Goal: Browse casually

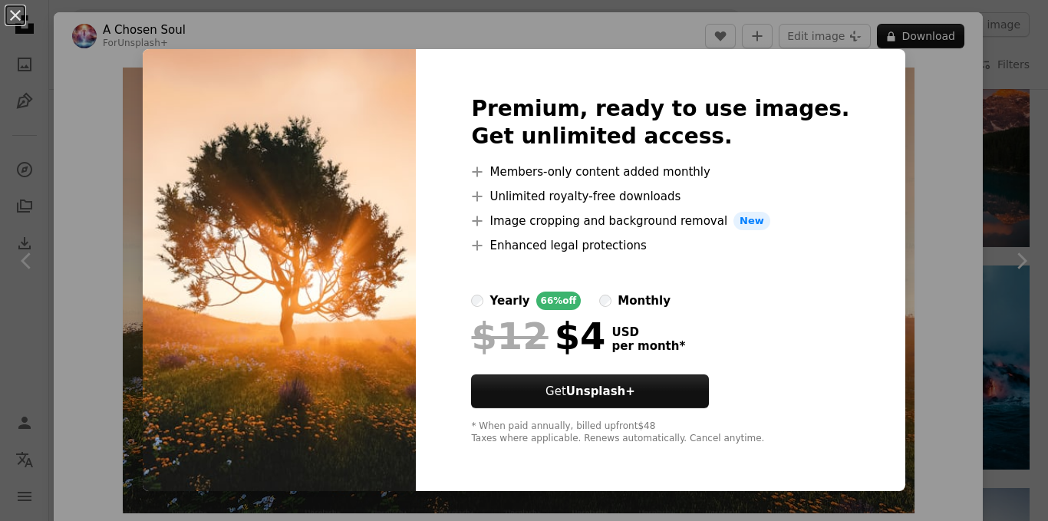
scroll to position [68, 0]
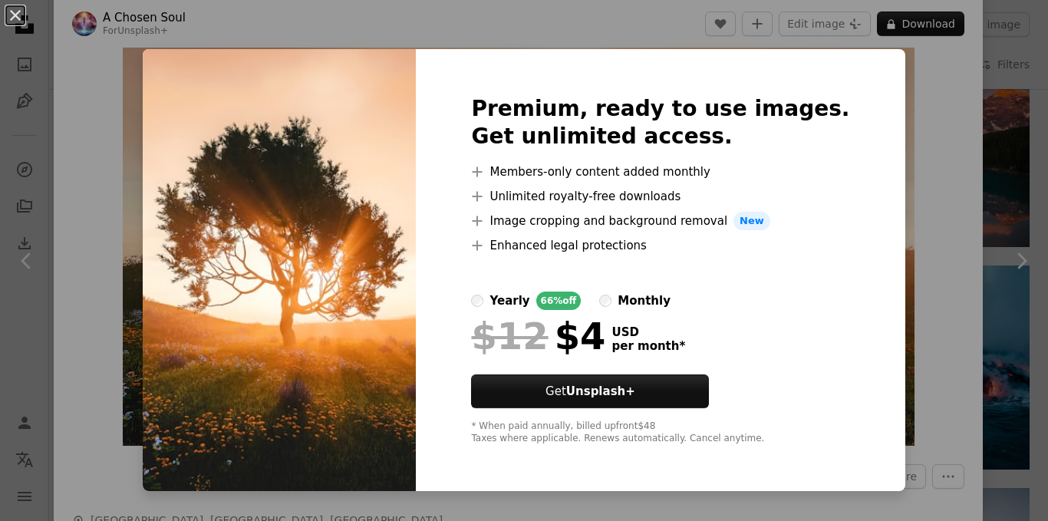
click at [887, 101] on div "An X shape Premium, ready to use images. Get unlimited access. A plus sign Memb…" at bounding box center [524, 260] width 1048 height 521
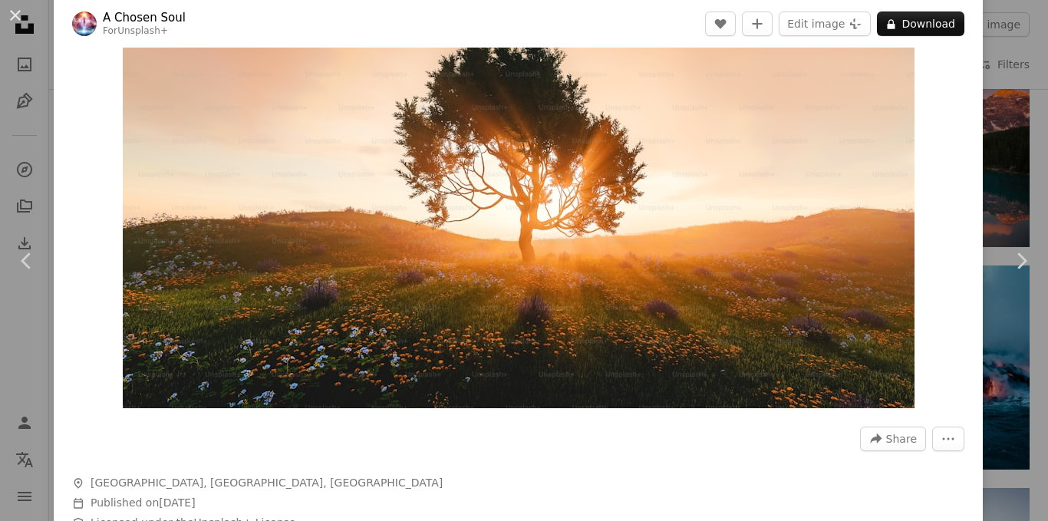
scroll to position [104, 0]
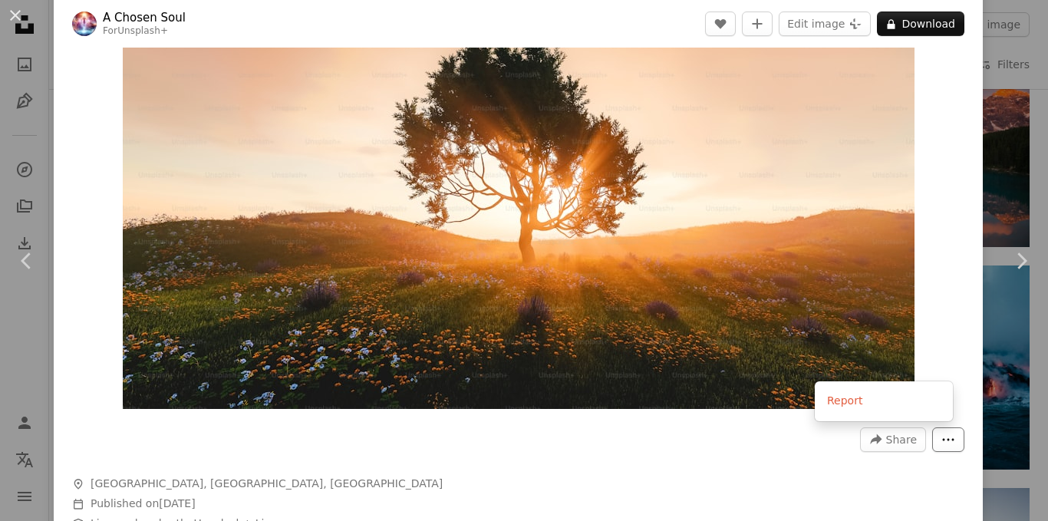
click at [941, 437] on icon "More Actions" at bounding box center [948, 440] width 14 height 14
click at [579, 17] on header "A Chosen Soul For Unsplash+ A heart A plus sign Edit image Plus sign for Unspla…" at bounding box center [518, 24] width 929 height 48
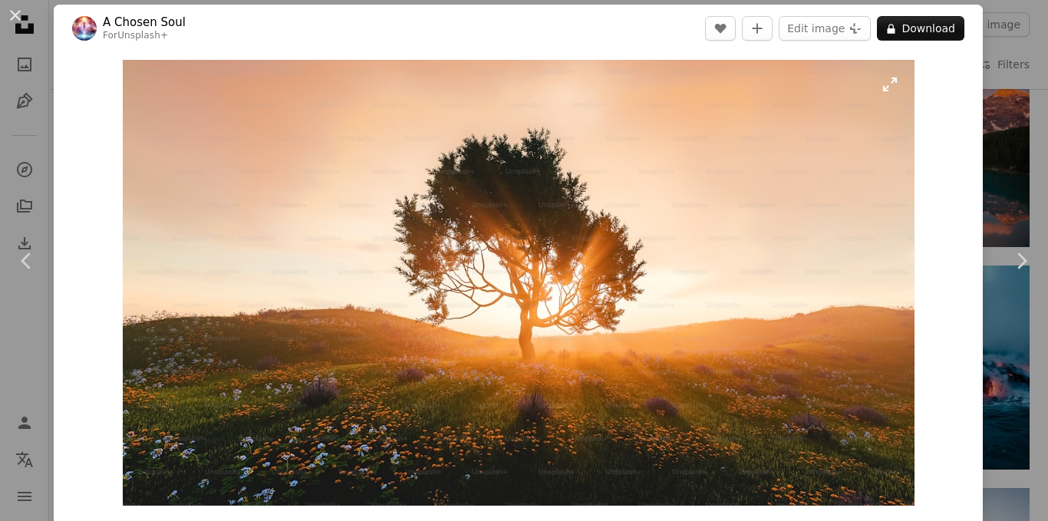
scroll to position [0, 0]
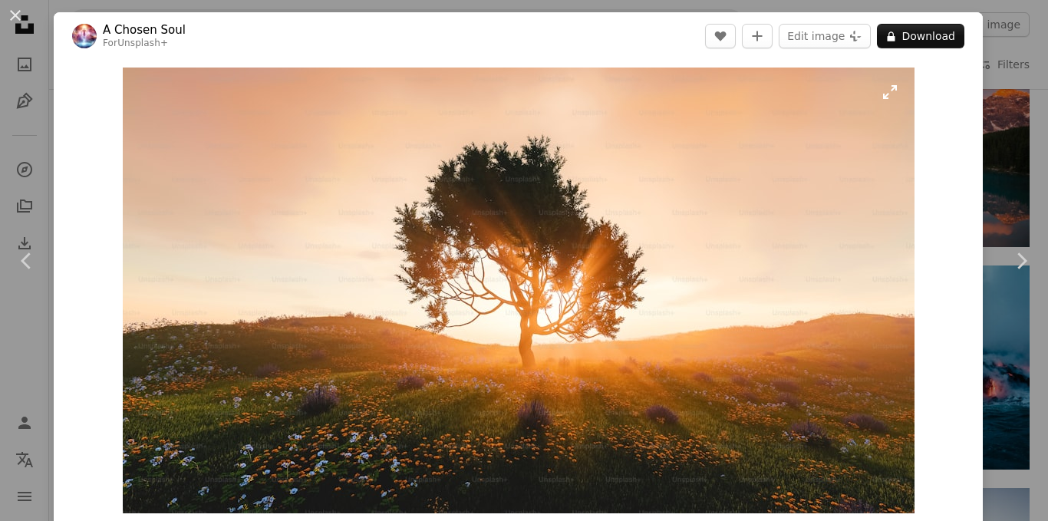
click at [882, 97] on img "Zoom in on this image" at bounding box center [519, 291] width 792 height 446
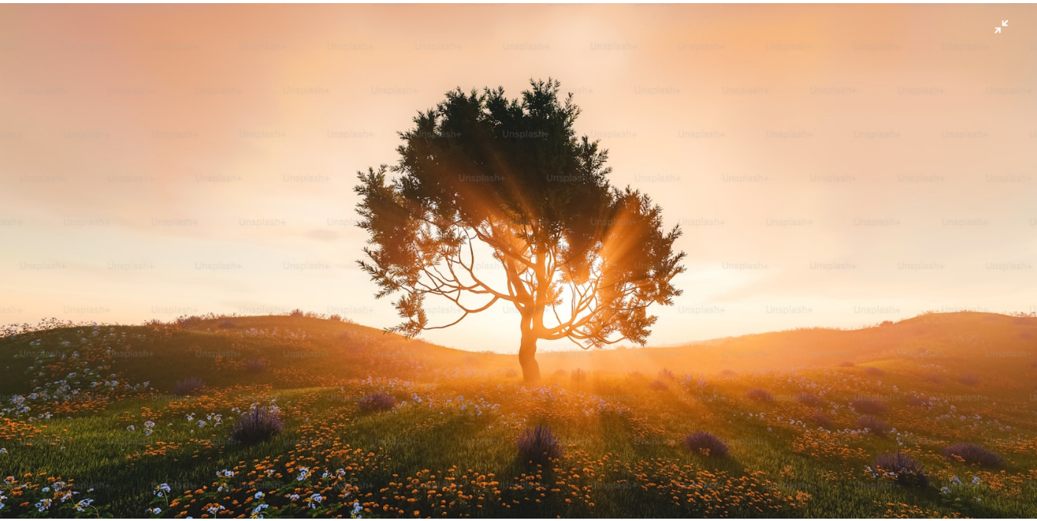
scroll to position [12, 0]
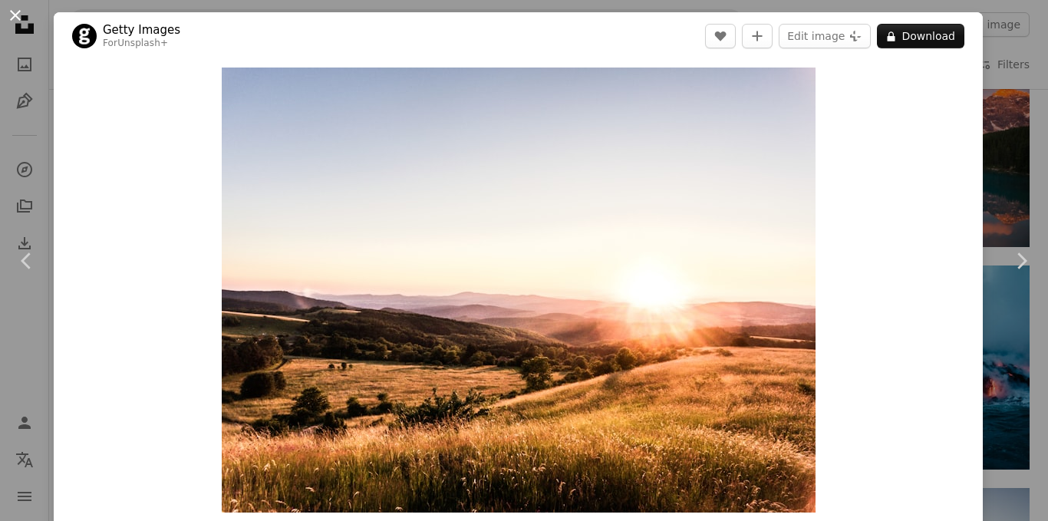
click at [21, 18] on button "An X shape" at bounding box center [15, 15] width 18 height 18
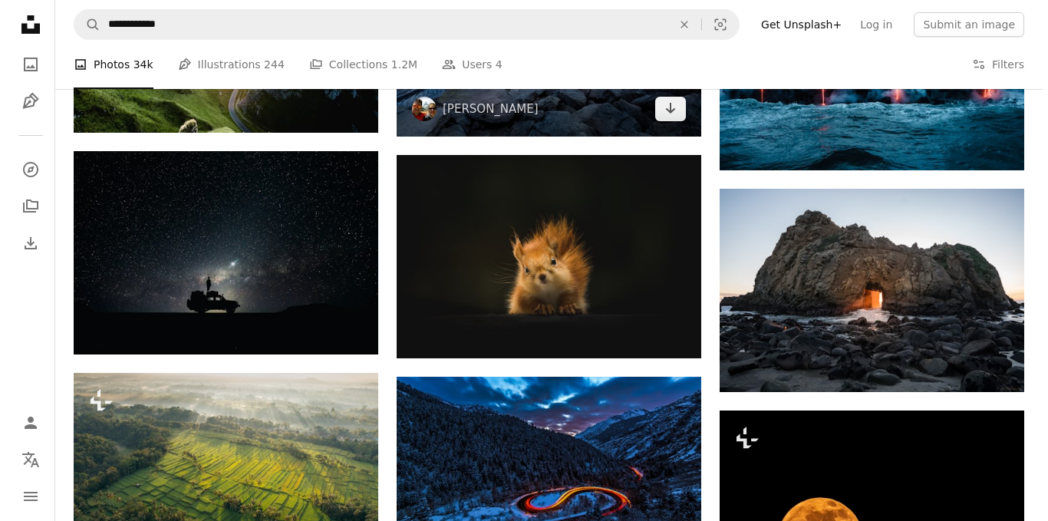
scroll to position [1716, 0]
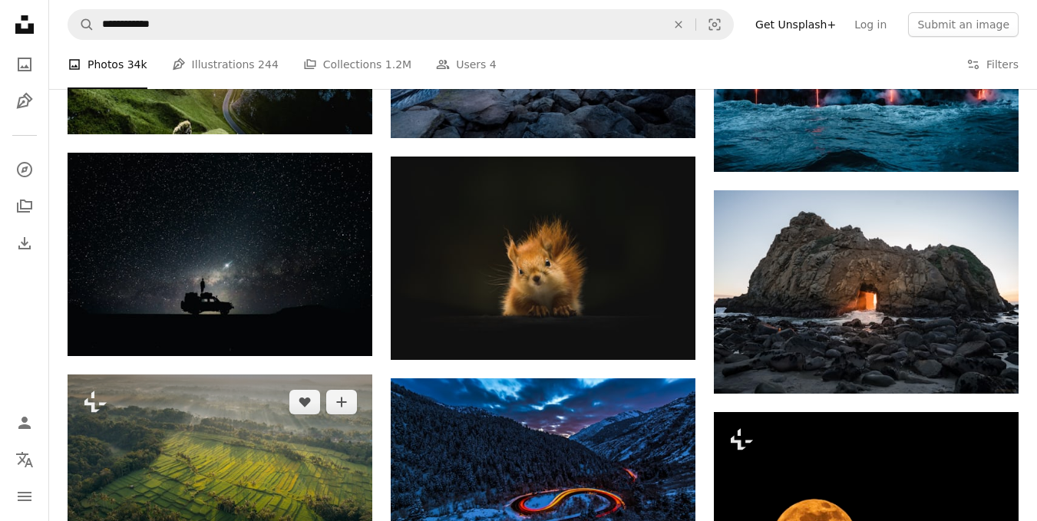
click at [296, 431] on img at bounding box center [220, 469] width 305 height 191
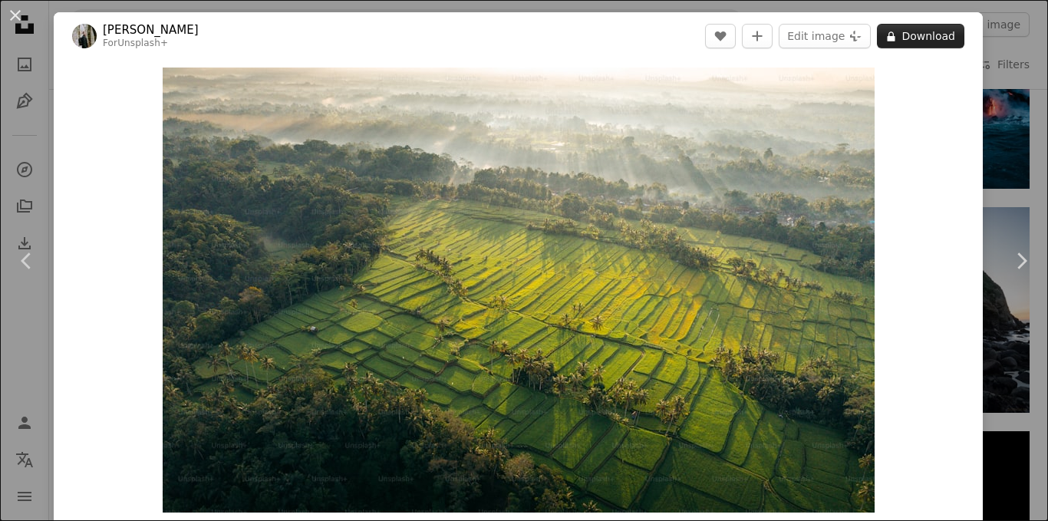
click at [906, 40] on button "A lock Download" at bounding box center [920, 36] width 87 height 25
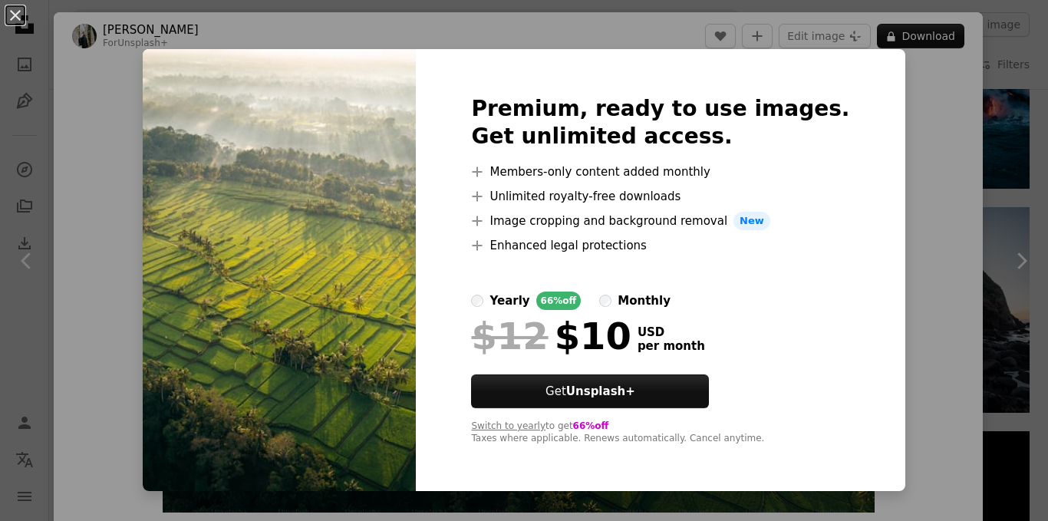
click at [71, 78] on div "An X shape Premium, ready to use images. Get unlimited access. A plus sign Memb…" at bounding box center [524, 260] width 1048 height 521
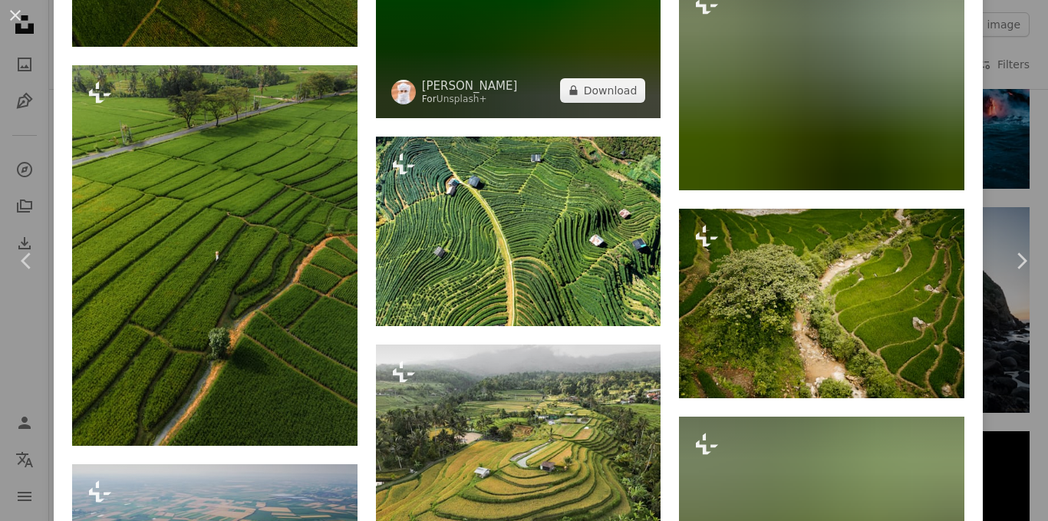
scroll to position [1609, 0]
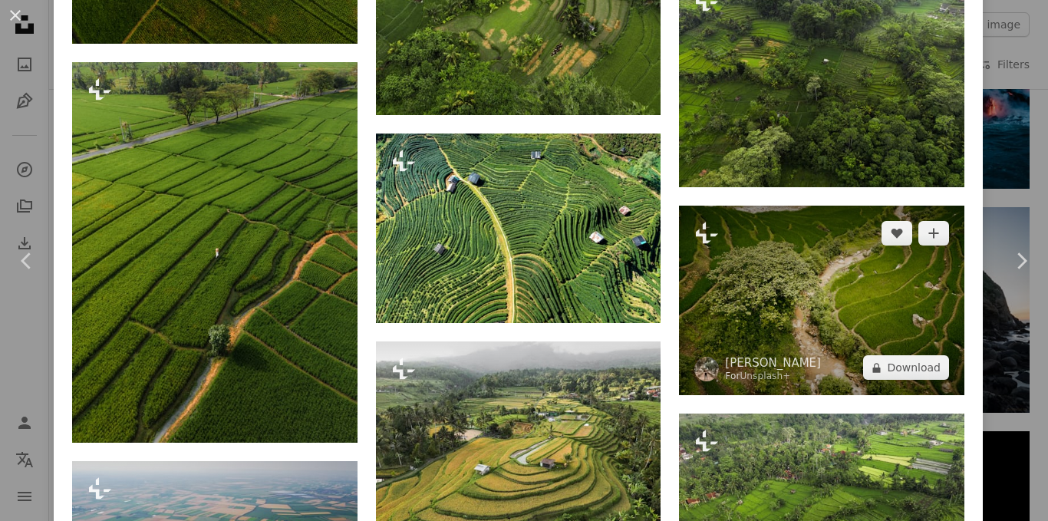
click at [790, 260] on img at bounding box center [821, 301] width 285 height 190
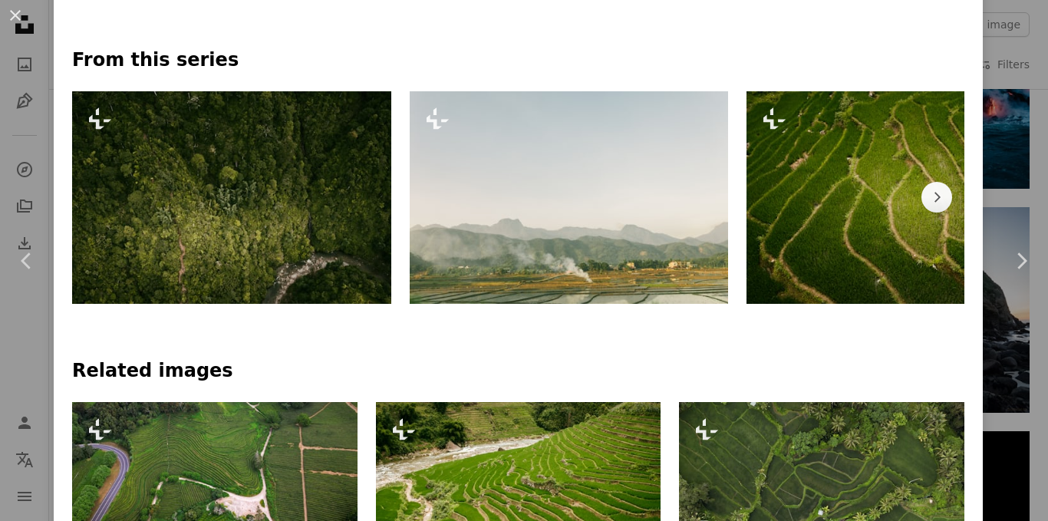
scroll to position [669, 0]
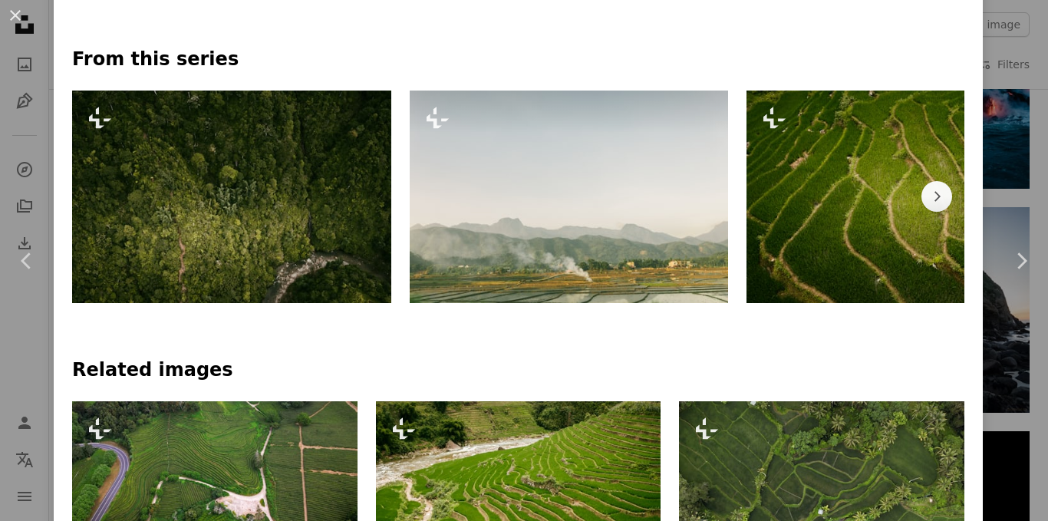
click at [591, 250] on img at bounding box center [569, 197] width 319 height 213
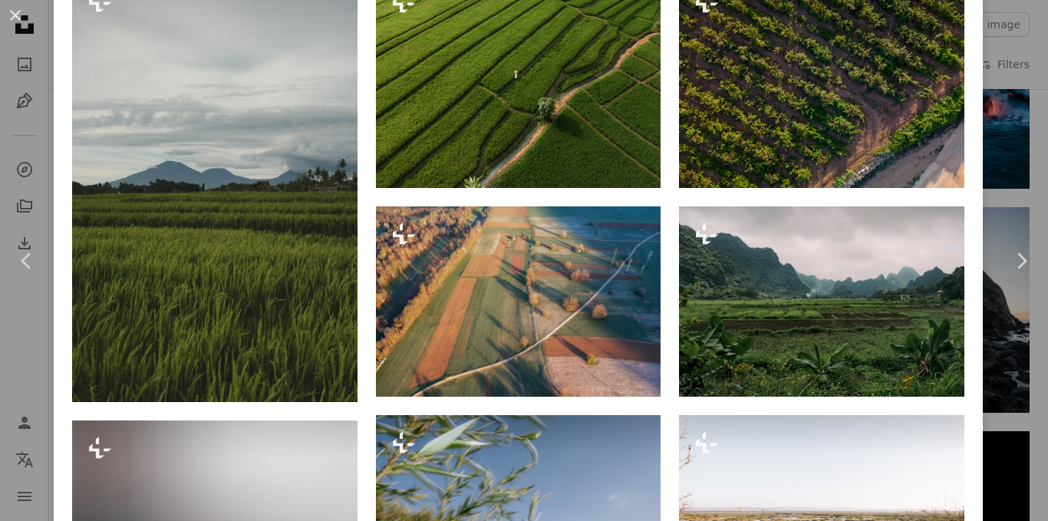
scroll to position [1513, 0]
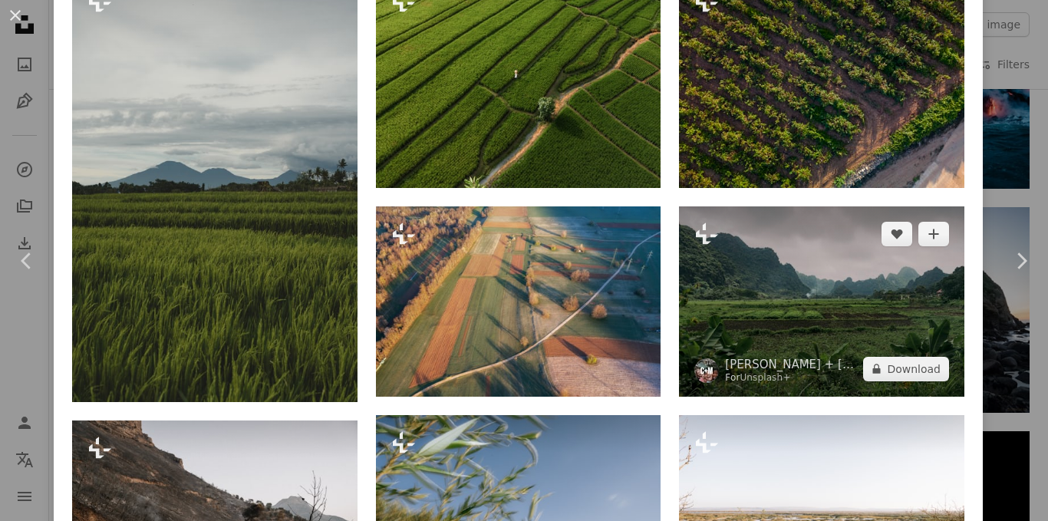
click at [767, 318] on img at bounding box center [821, 301] width 285 height 190
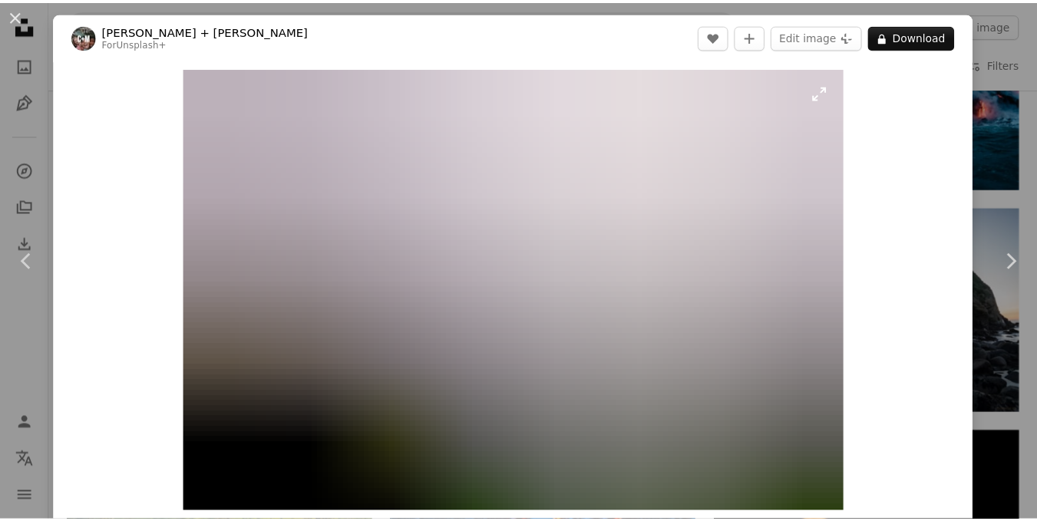
scroll to position [93, 0]
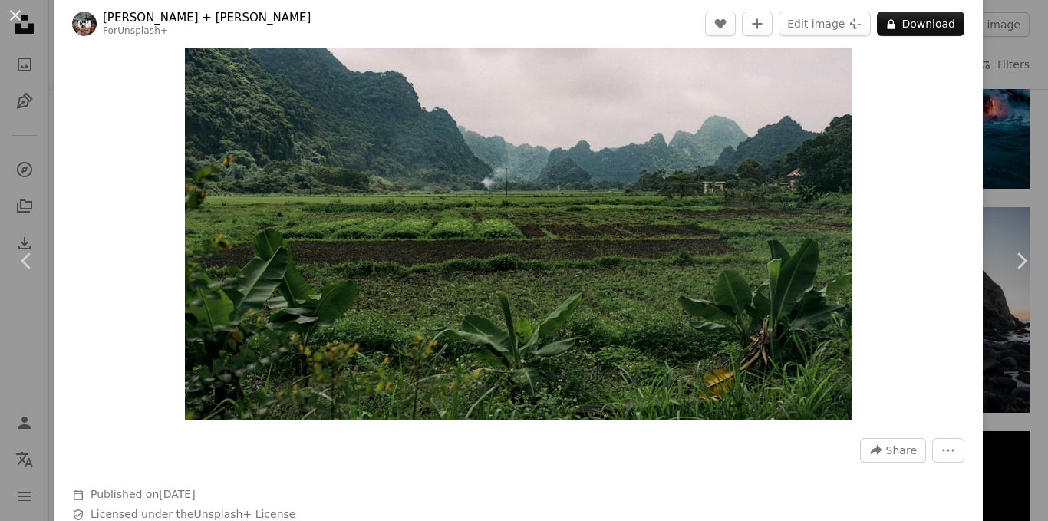
click at [968, 190] on div "Zoom in" at bounding box center [518, 197] width 929 height 460
click at [987, 176] on div "An X shape Chevron left Chevron right [PERSON_NAME] + [PERSON_NAME] For Unsplas…" at bounding box center [524, 260] width 1048 height 521
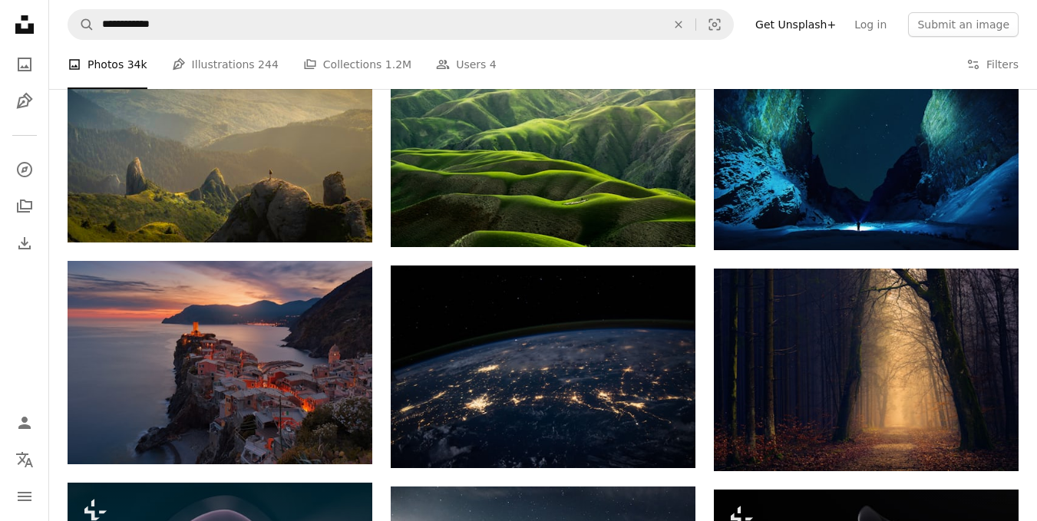
scroll to position [730, 0]
